Goal: Find specific page/section: Find specific page/section

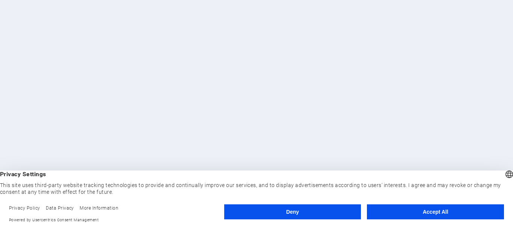
click at [331, 213] on button "Deny" at bounding box center [292, 211] width 137 height 15
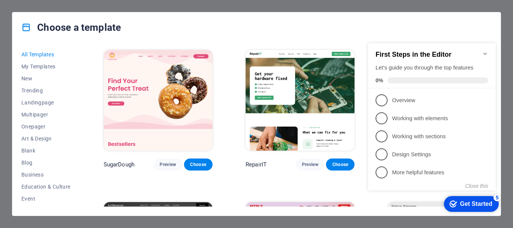
click at [486, 53] on icon "Minimize checklist" at bounding box center [484, 54] width 3 height 2
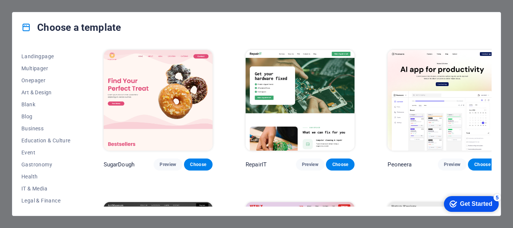
scroll to position [47, 0]
click at [32, 124] on button "Business" at bounding box center [45, 128] width 49 height 12
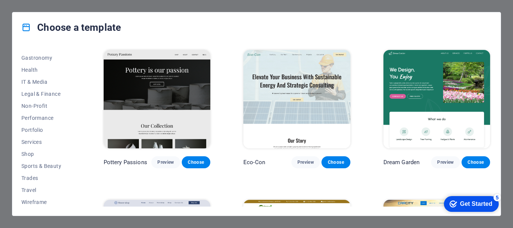
scroll to position [154, 0]
click at [35, 138] on span "Services" at bounding box center [45, 140] width 49 height 6
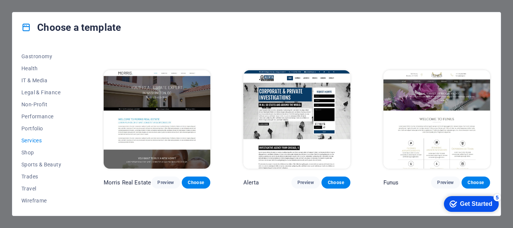
scroll to position [584, 0]
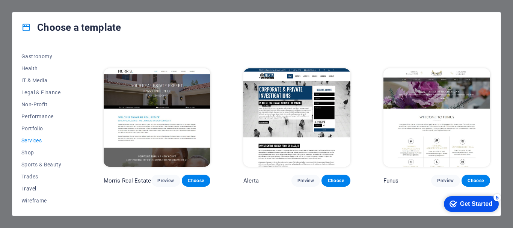
click at [27, 185] on span "Travel" at bounding box center [45, 188] width 49 height 6
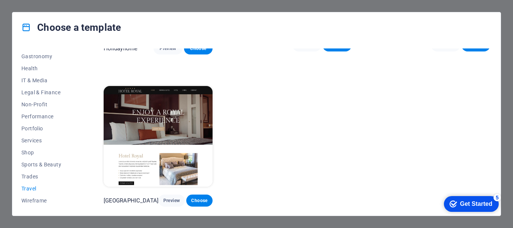
scroll to position [0, 0]
